Goal: Find specific page/section: Find specific page/section

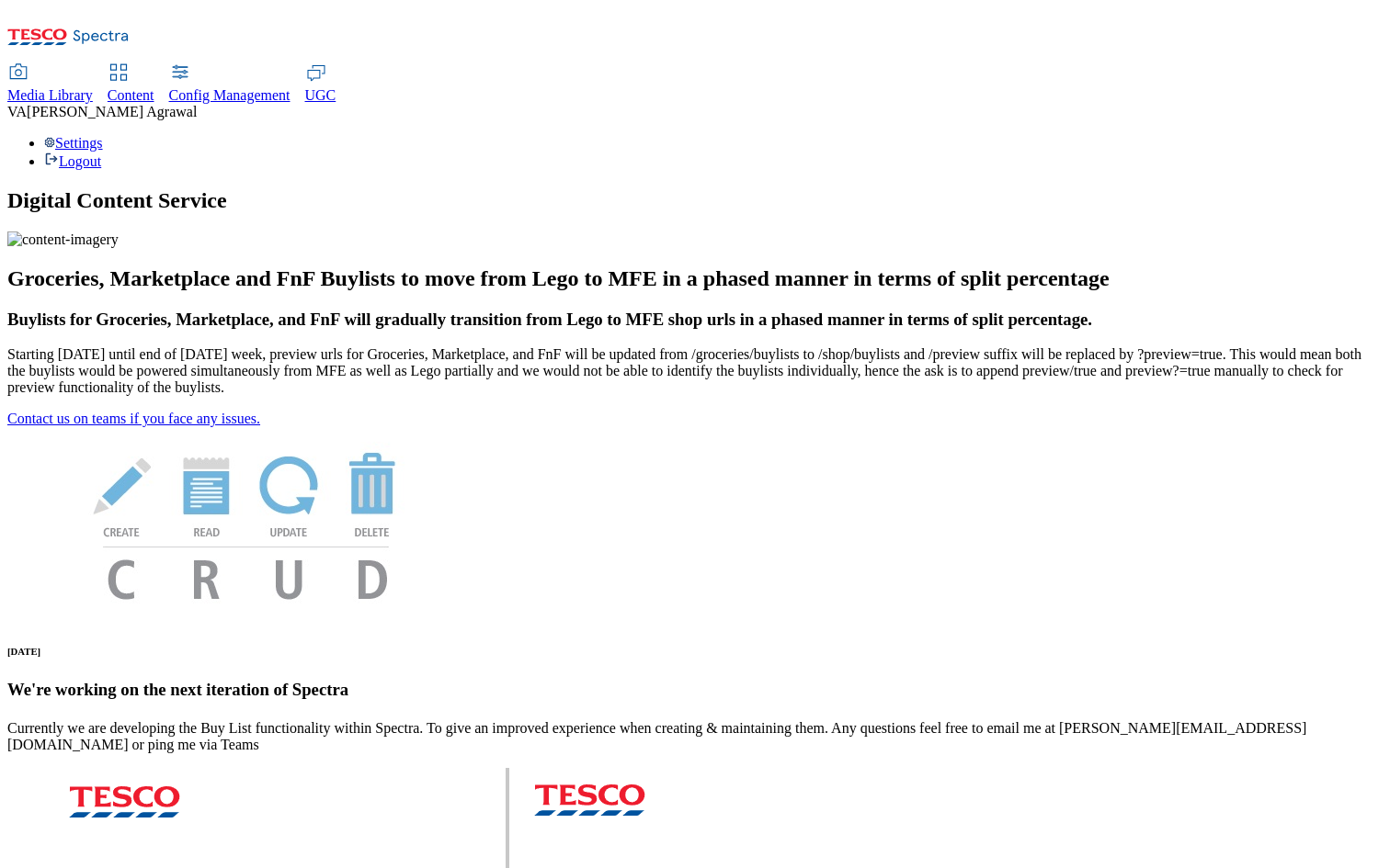
click at [155, 87] on span "Content" at bounding box center [131, 95] width 47 height 15
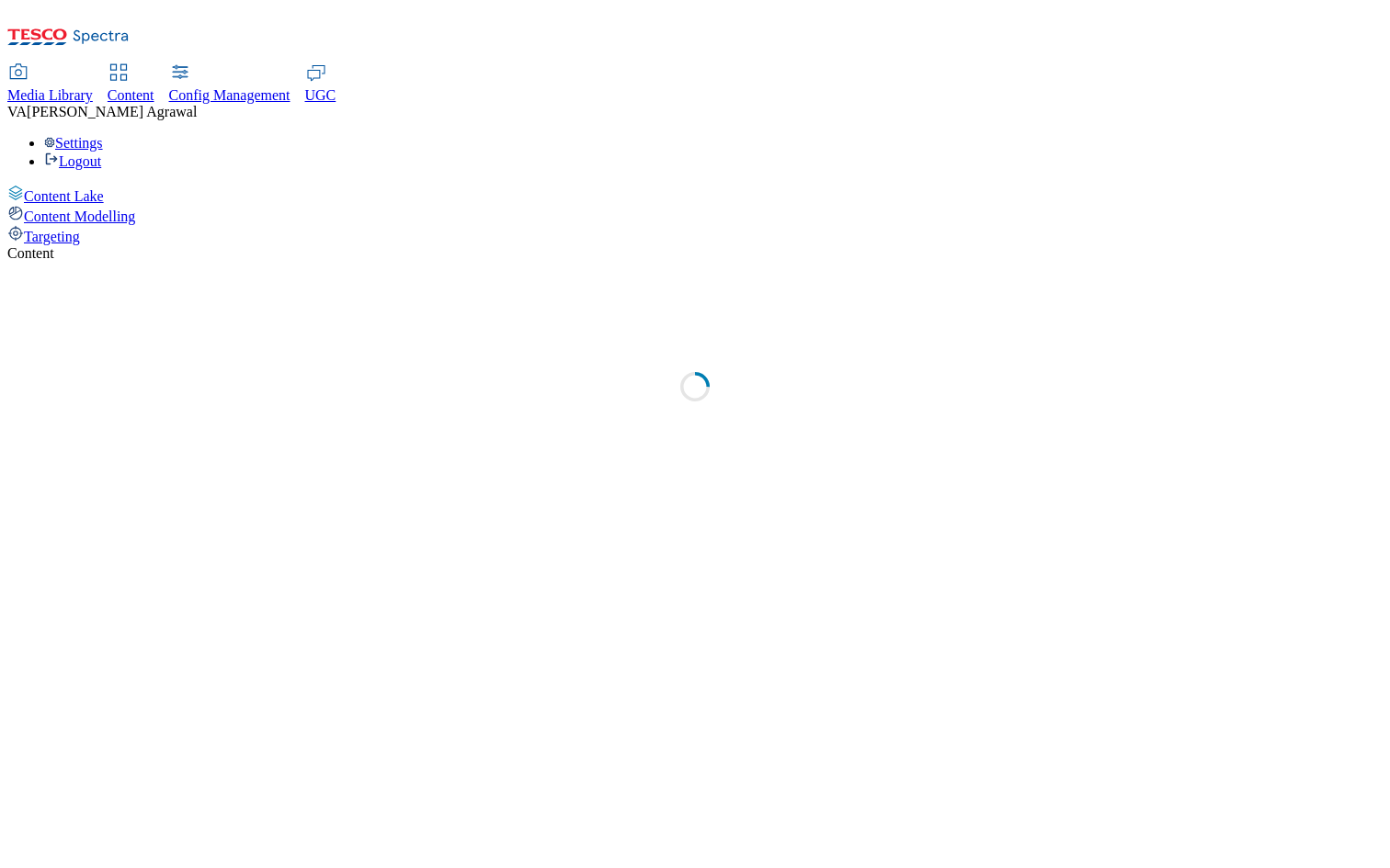
select select "group-comms"
